Goal: Information Seeking & Learning: Find specific page/section

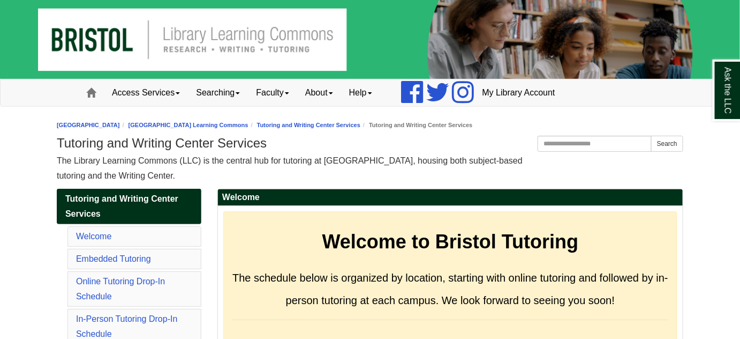
scroll to position [292, 0]
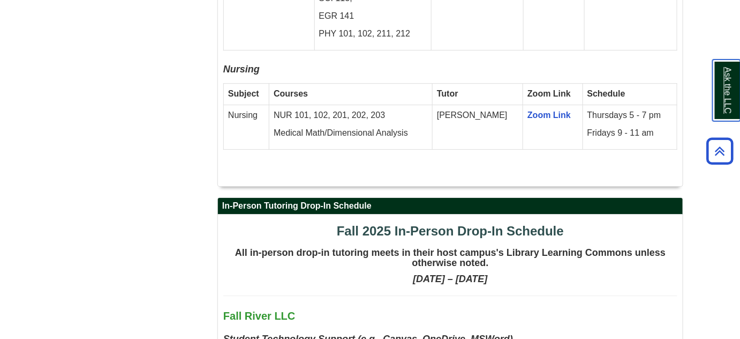
scroll to position [2532, 0]
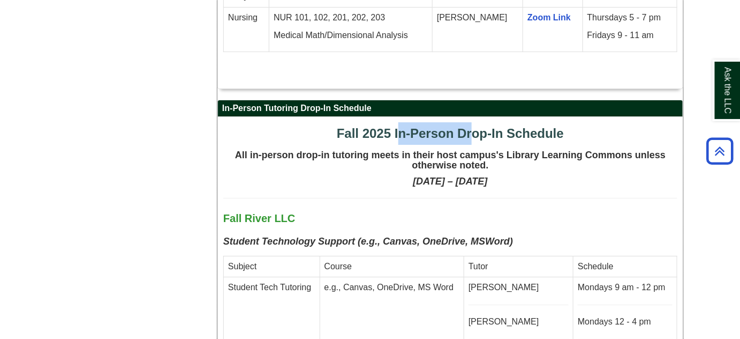
drag, startPoint x: 403, startPoint y: 70, endPoint x: 473, endPoint y: 73, distance: 70.2
click at [473, 126] on span "Fall 2025 In-Person Drop-In Schedule" at bounding box center [450, 133] width 227 height 14
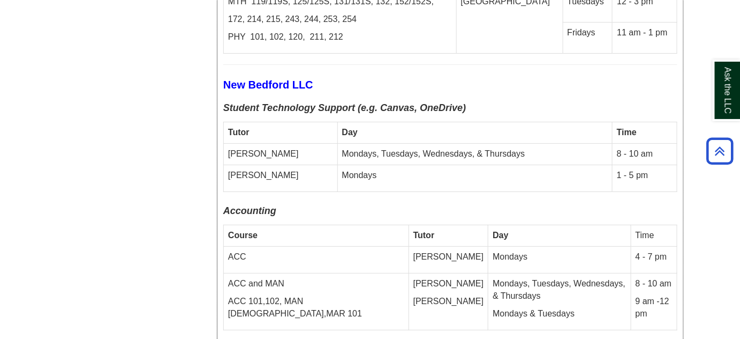
scroll to position [4003, 0]
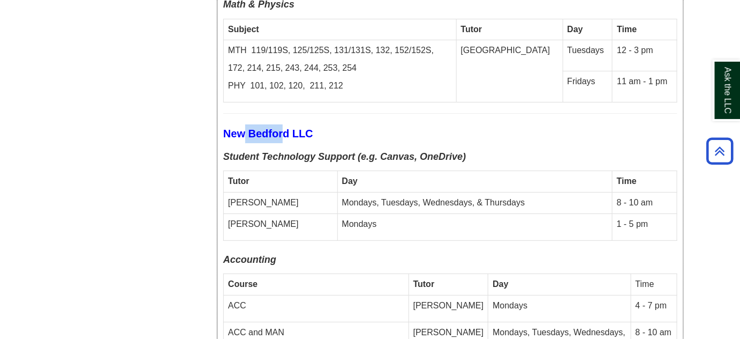
drag, startPoint x: 242, startPoint y: 58, endPoint x: 309, endPoint y: 58, distance: 67.5
click at [306, 127] on b "New Bedford LLC" at bounding box center [268, 133] width 90 height 12
click at [309, 127] on b "New Bedford LLC" at bounding box center [268, 133] width 90 height 12
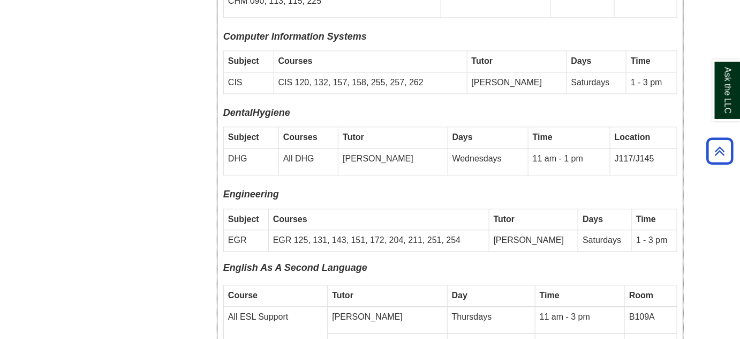
scroll to position [3516, 0]
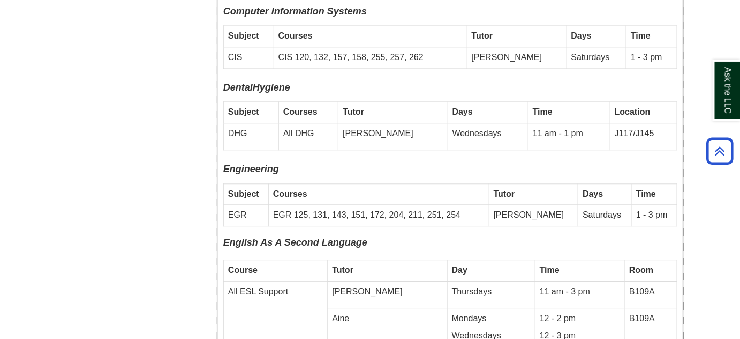
click at [501, 237] on p "English As A Second Language" at bounding box center [450, 245] width 454 height 17
